Goal: Download file/media

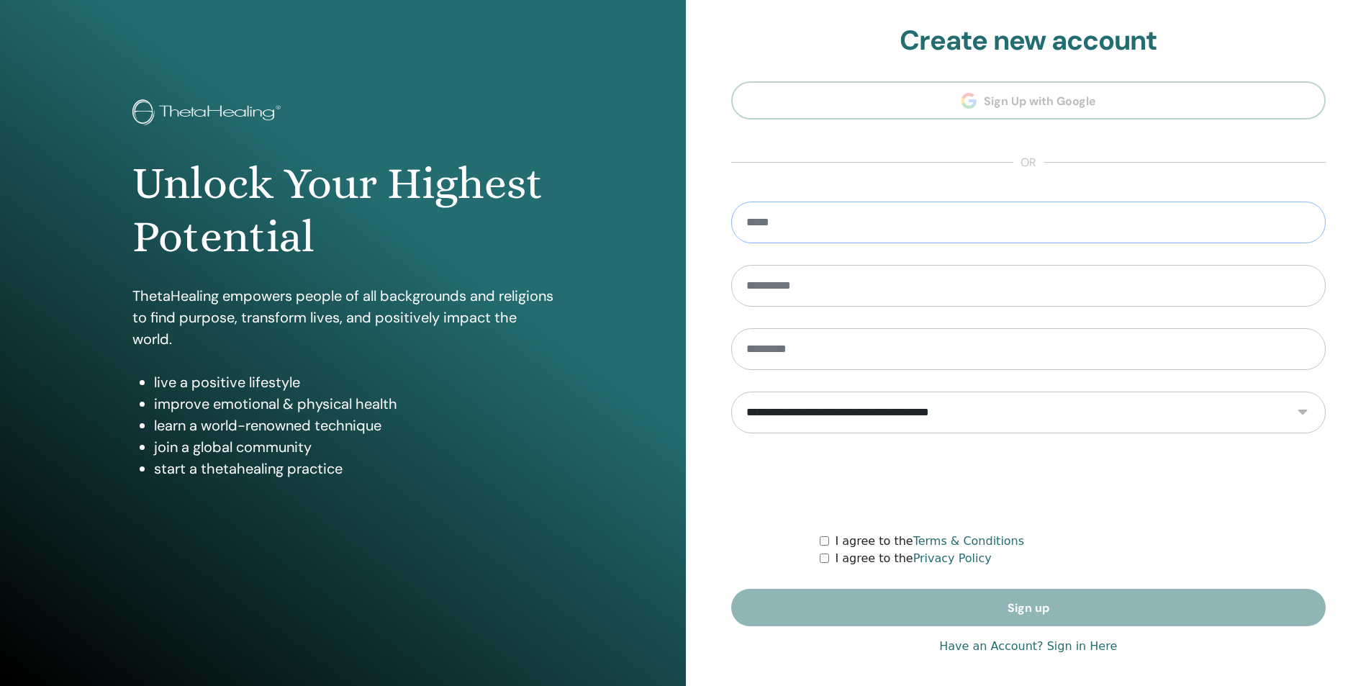
click at [861, 209] on input "email" at bounding box center [1028, 223] width 595 height 42
click at [1074, 641] on link "Have an Account? Sign in Here" at bounding box center [1028, 646] width 178 height 17
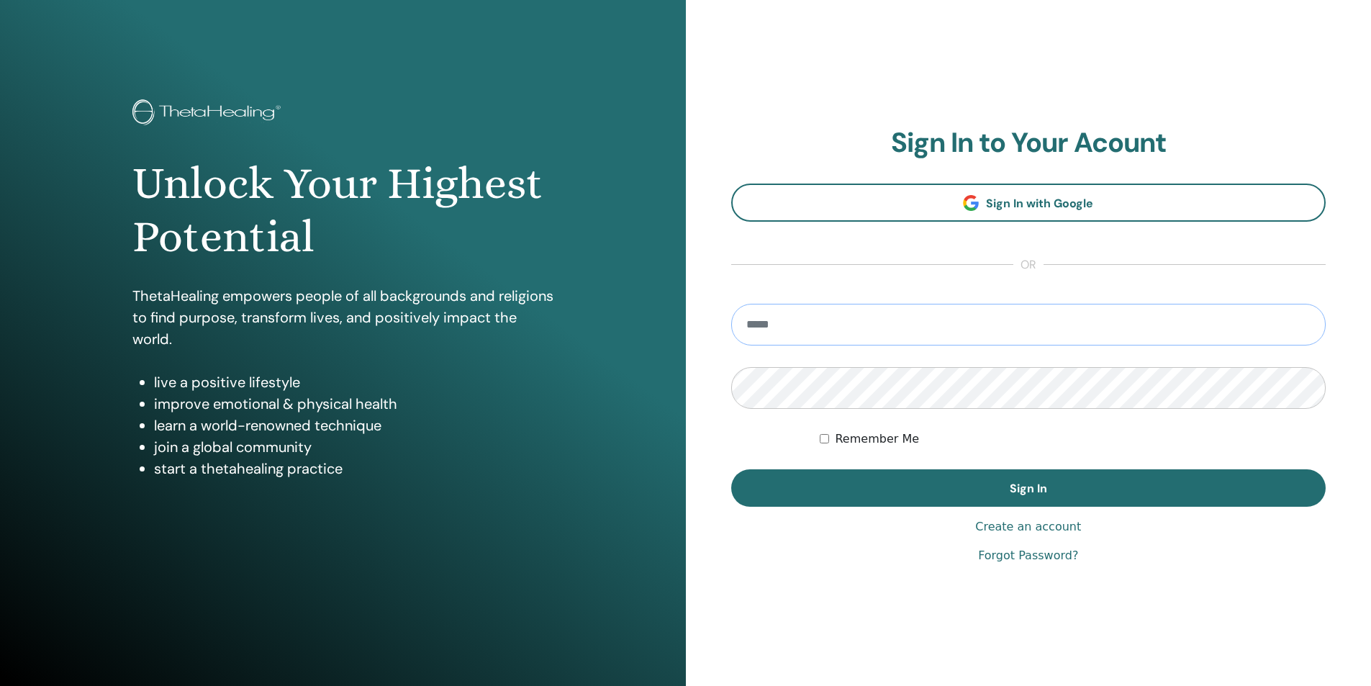
click at [869, 317] on input "email" at bounding box center [1028, 325] width 595 height 42
type input "**********"
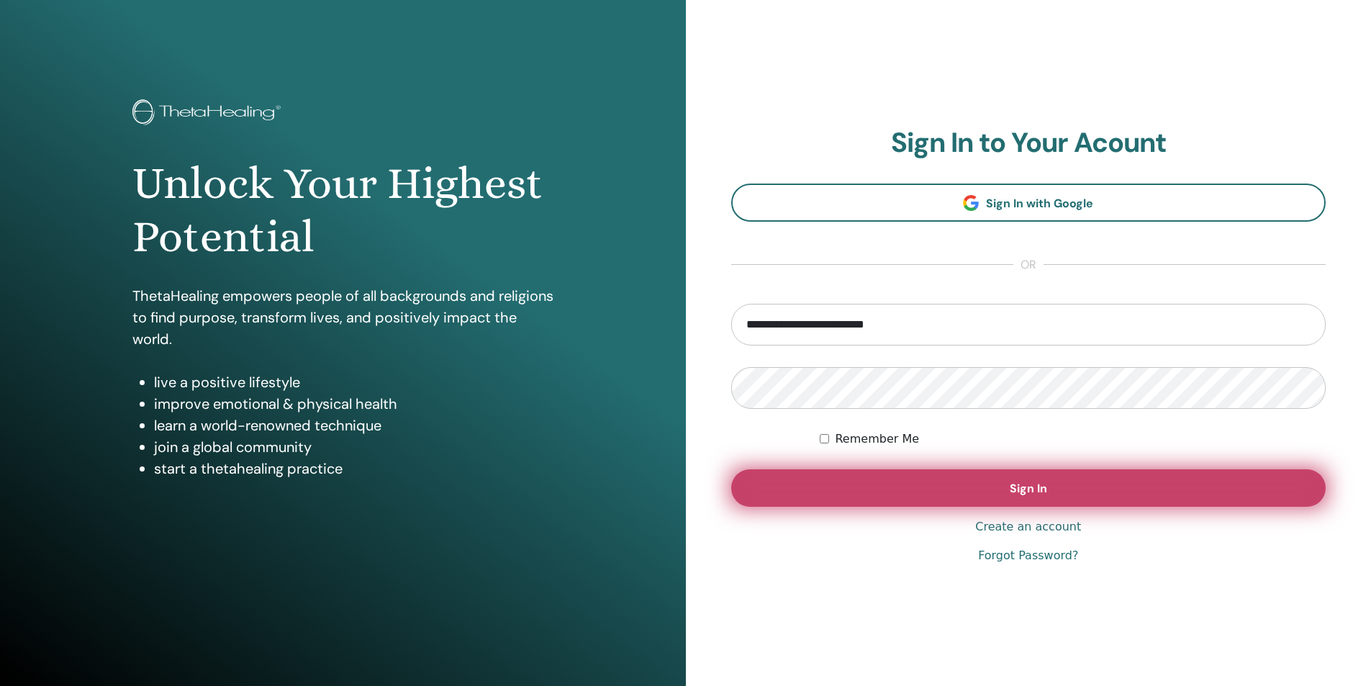
click at [913, 478] on button "Sign In" at bounding box center [1028, 487] width 595 height 37
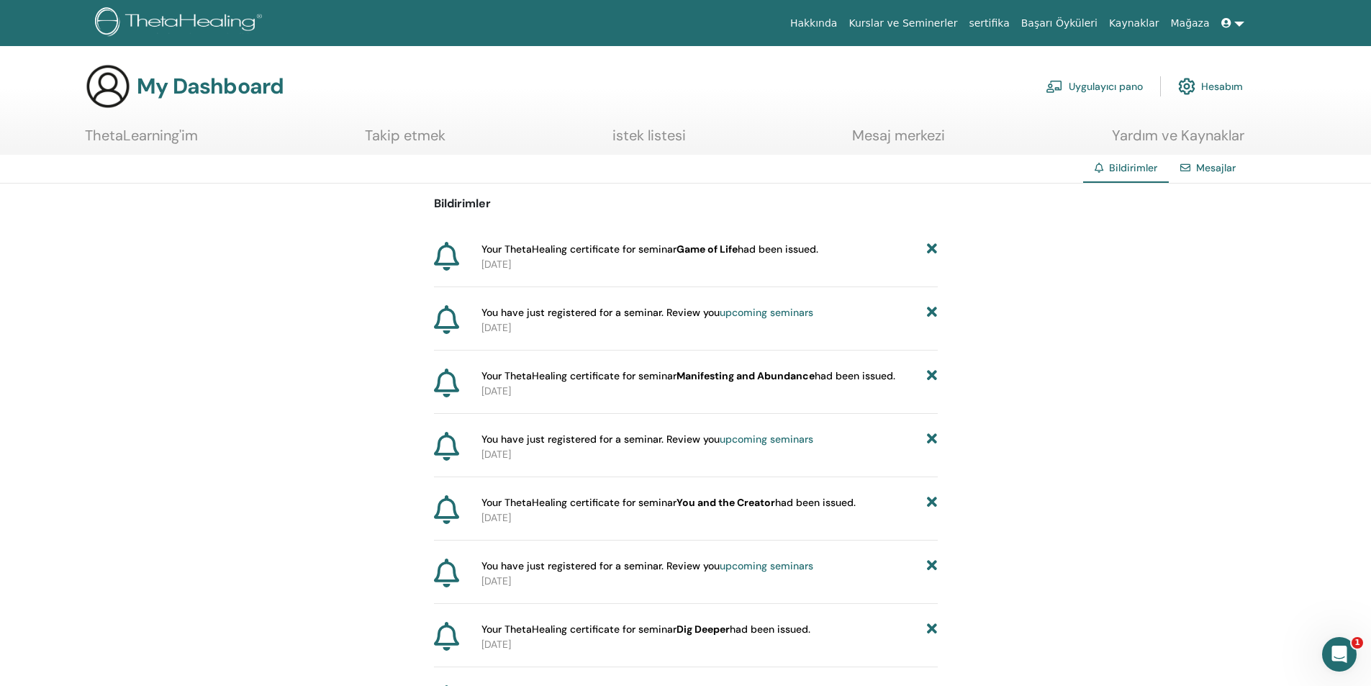
click at [700, 240] on div "Bildirimler Your ThetaHealing certificate for seminar Game of Life had been iss…" at bounding box center [686, 616] width 504 height 864
drag, startPoint x: 693, startPoint y: 250, endPoint x: 704, endPoint y: 247, distance: 11.2
click at [693, 250] on b "Game of Life" at bounding box center [706, 249] width 61 height 13
click at [204, 19] on img at bounding box center [181, 23] width 172 height 32
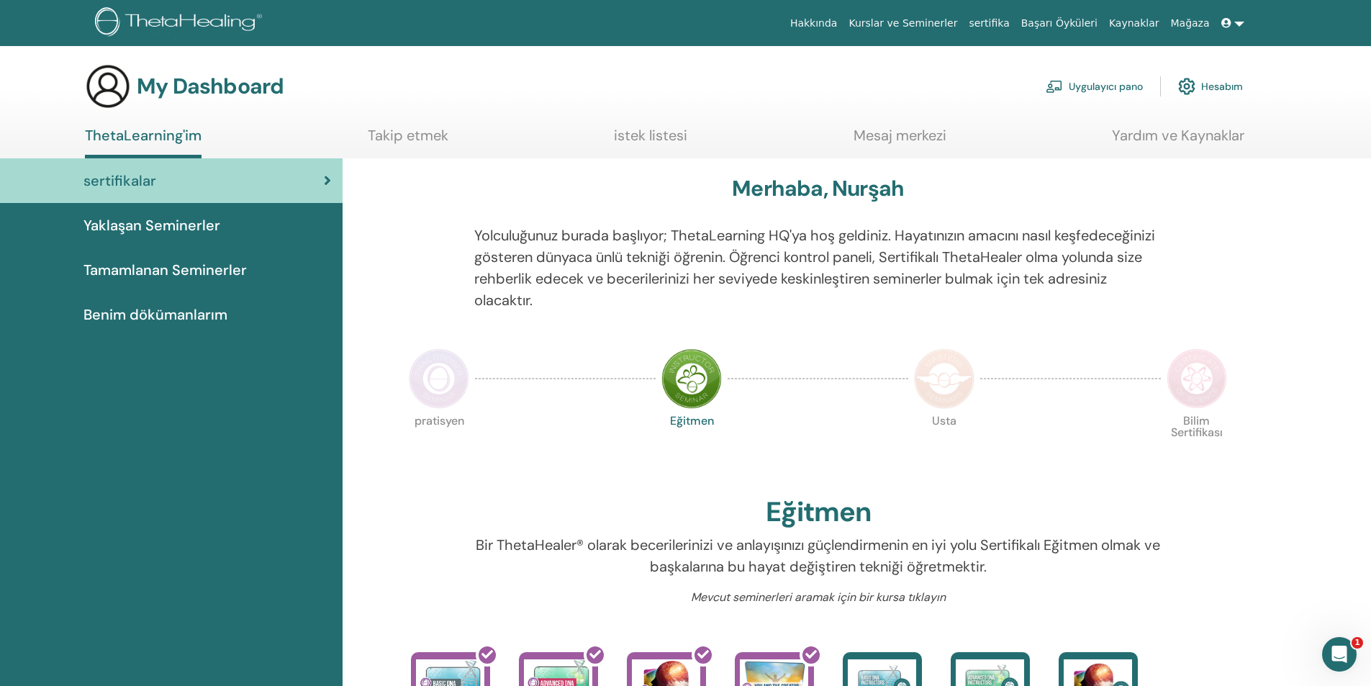
click at [174, 222] on span "Yaklaşan Seminerler" at bounding box center [151, 225] width 137 height 22
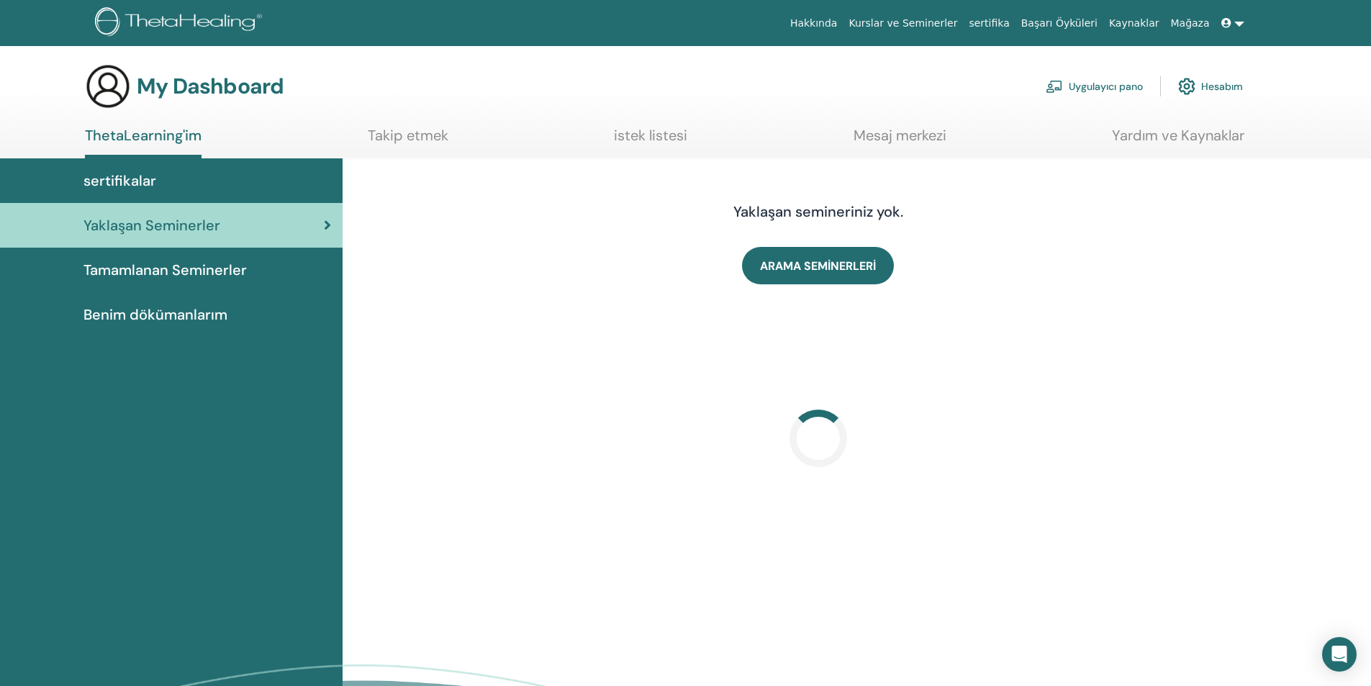
click at [176, 268] on span "Tamamlanan Seminerler" at bounding box center [164, 270] width 163 height 22
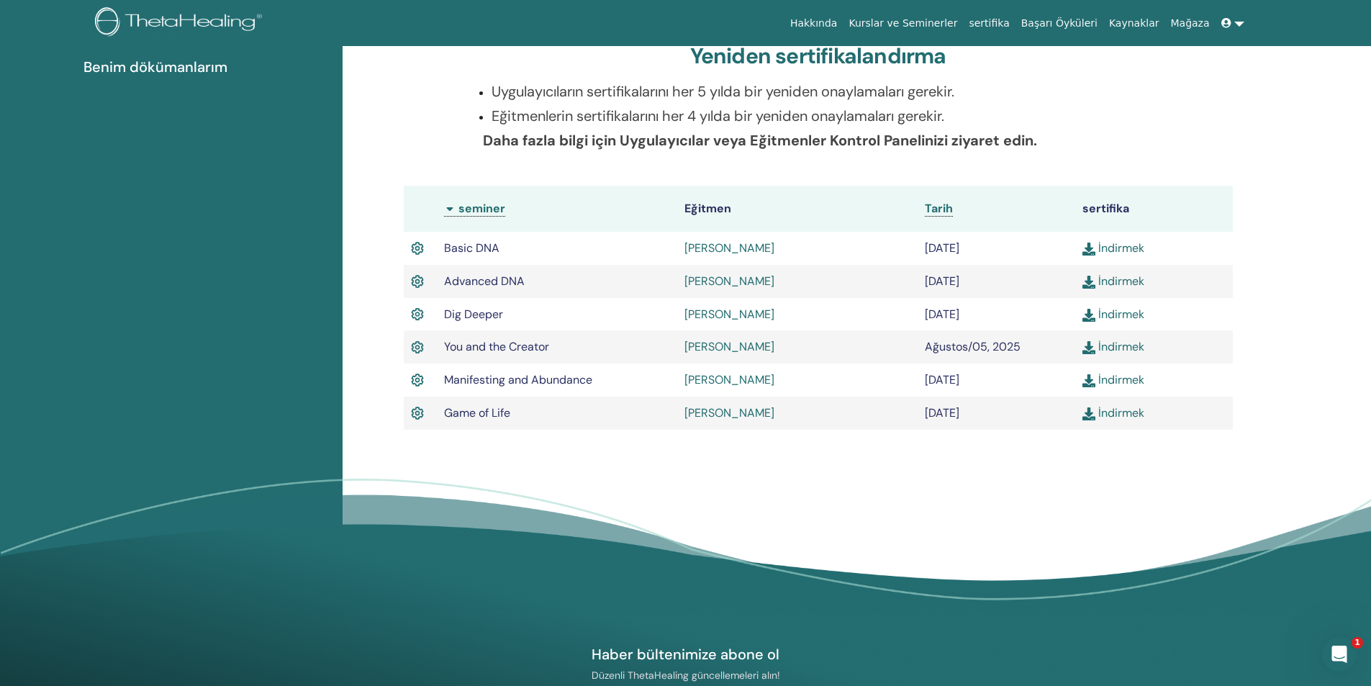
scroll to position [326, 0]
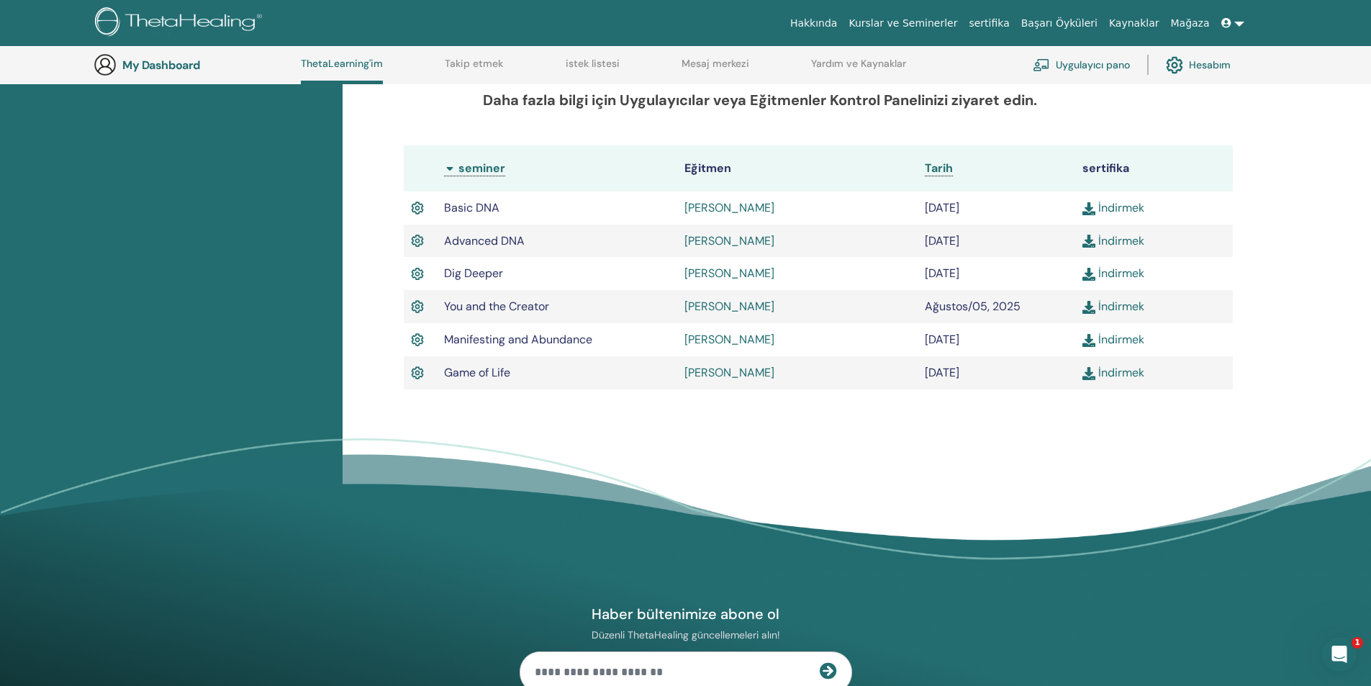
click at [1123, 380] on link "İndirmek" at bounding box center [1113, 372] width 62 height 15
